Goal: Book appointment/travel/reservation

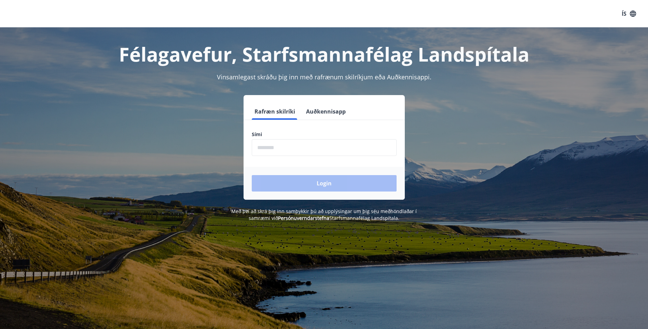
click at [269, 150] on input "phone" at bounding box center [324, 147] width 145 height 17
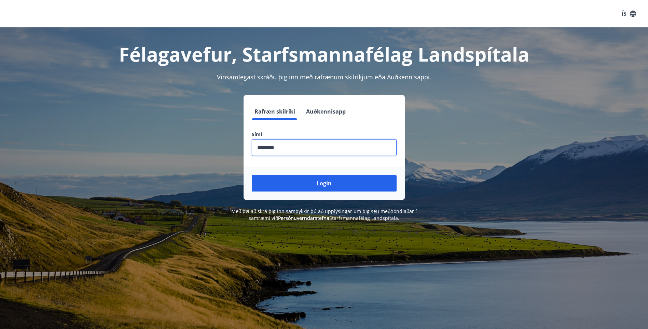
type input "********"
click at [252, 175] on button "Login" at bounding box center [324, 183] width 145 height 16
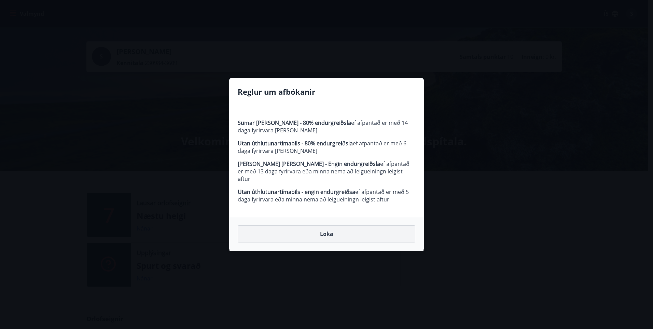
click at [320, 233] on button "Loka" at bounding box center [327, 233] width 178 height 17
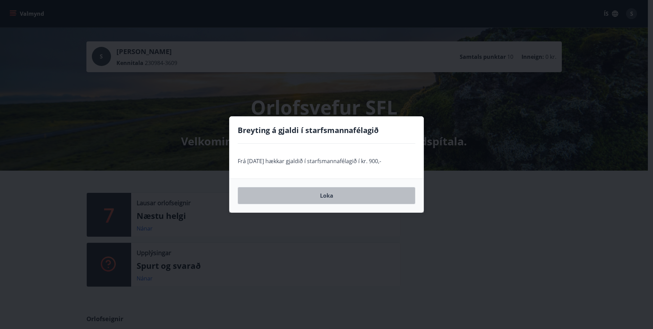
click at [331, 197] on button "Loka" at bounding box center [327, 195] width 178 height 17
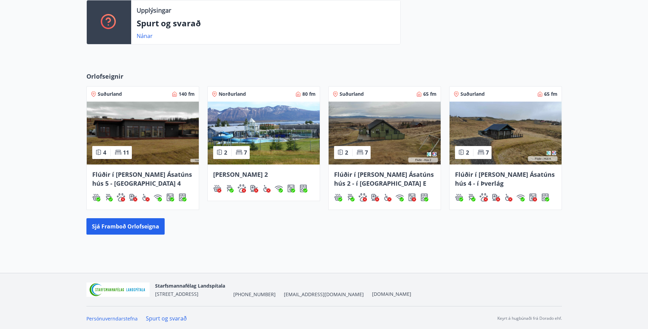
scroll to position [243, 0]
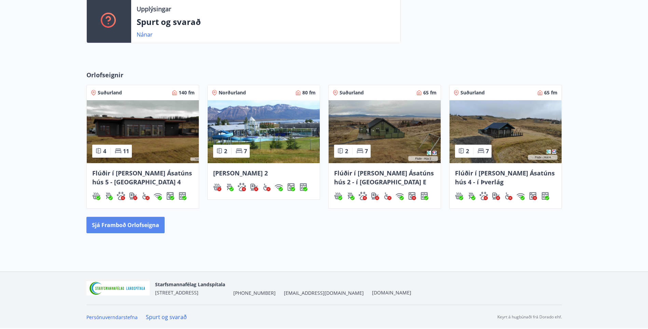
click at [121, 222] on button "Sjá framboð orlofseigna" at bounding box center [125, 225] width 78 height 16
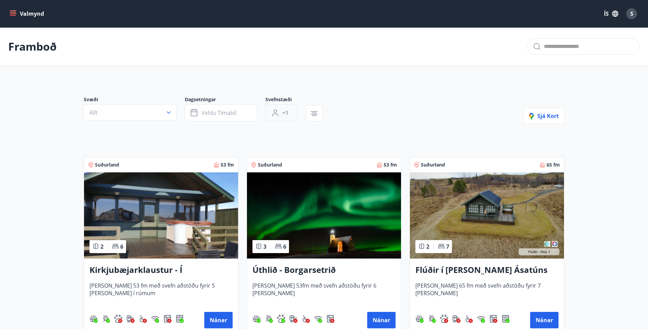
click at [284, 113] on span "+1" at bounding box center [285, 113] width 6 height 8
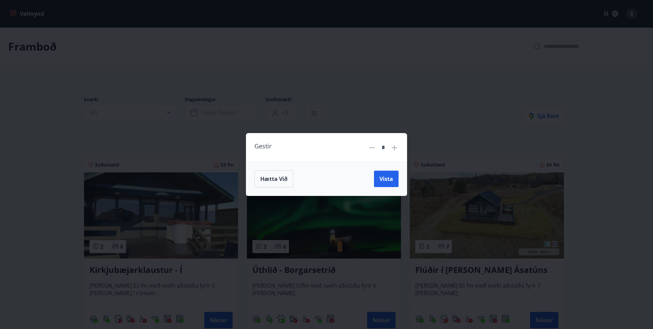
click at [394, 146] on icon at bounding box center [394, 147] width 8 height 8
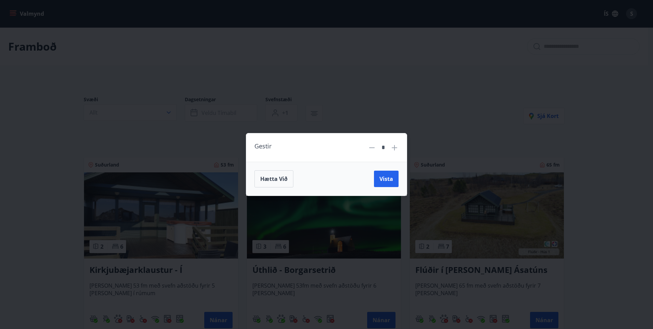
type input "*"
click at [389, 181] on span "Vista" at bounding box center [386, 179] width 14 height 8
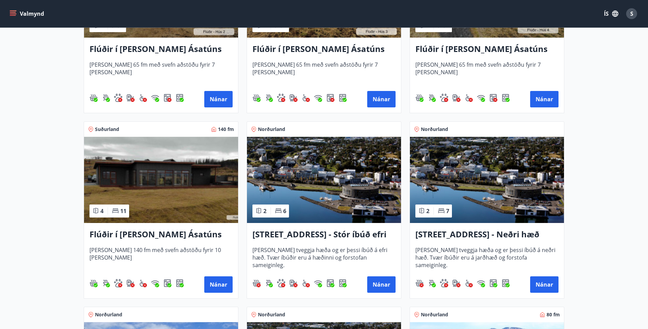
scroll to position [410, 0]
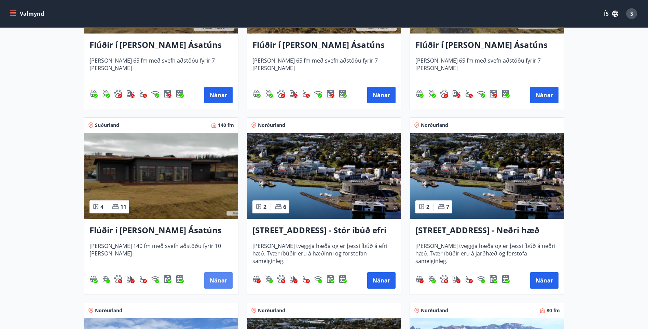
click at [216, 276] on button "Nánar" at bounding box center [218, 280] width 28 height 16
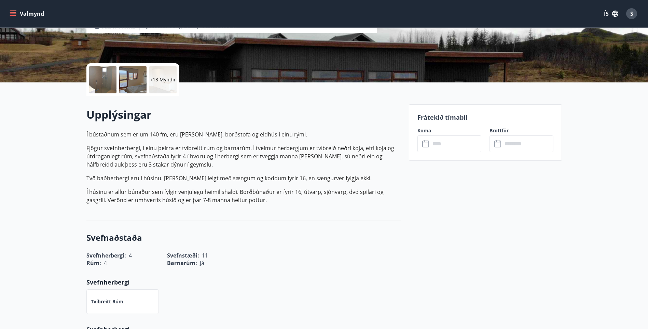
scroll to position [34, 0]
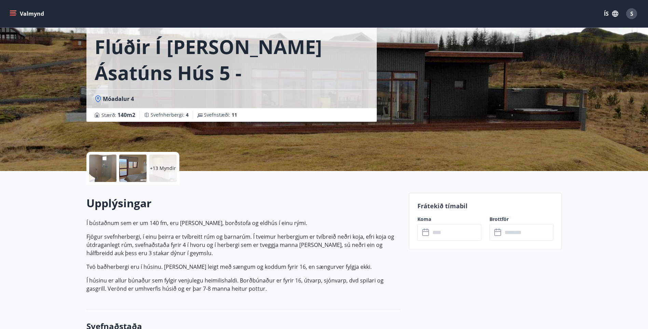
click at [445, 233] on input "text" at bounding box center [455, 232] width 51 height 17
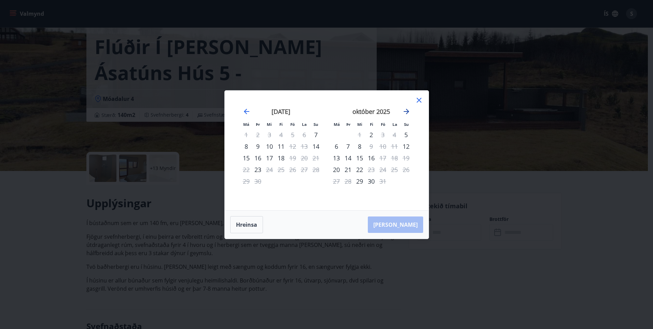
click at [409, 108] on icon "Move forward to switch to the next month." at bounding box center [406, 111] width 8 height 8
click at [408, 109] on icon "Move forward to switch to the next month." at bounding box center [406, 111] width 8 height 8
click at [416, 101] on icon at bounding box center [419, 100] width 8 height 8
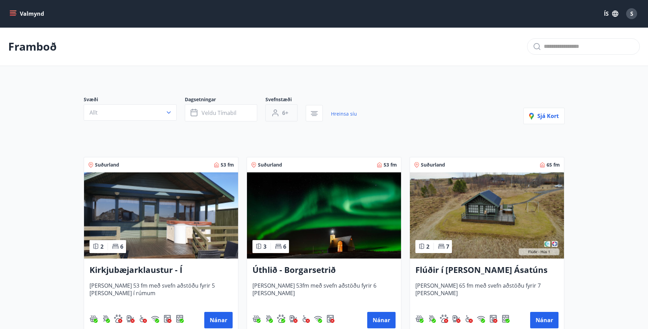
click at [284, 111] on span "6+" at bounding box center [285, 113] width 6 height 8
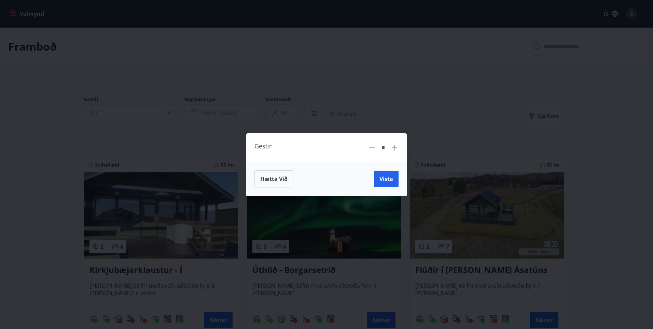
click at [394, 148] on icon at bounding box center [394, 147] width 5 height 5
click at [387, 145] on input "**" at bounding box center [383, 147] width 9 height 12
click at [395, 148] on icon at bounding box center [394, 147] width 8 height 8
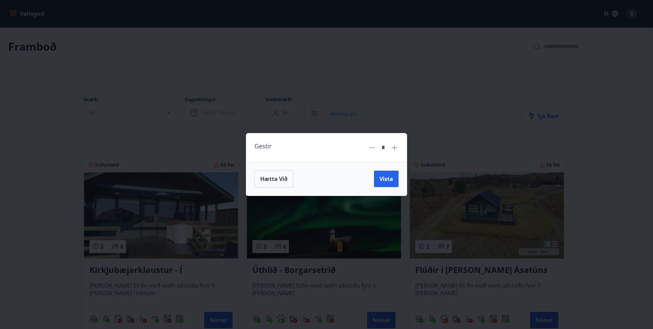
click at [395, 148] on icon at bounding box center [394, 147] width 8 height 8
type input "*"
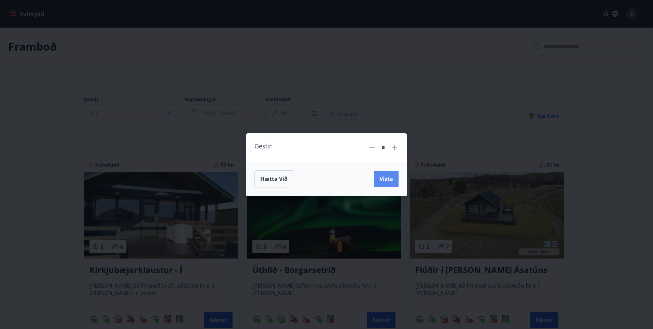
click at [384, 177] on span "Vista" at bounding box center [386, 179] width 14 height 8
